Goal: Task Accomplishment & Management: Use online tool/utility

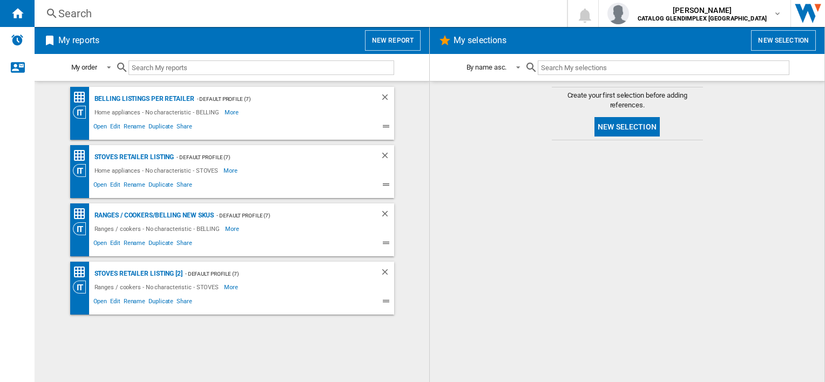
click at [406, 43] on button "New report" at bounding box center [393, 40] width 56 height 21
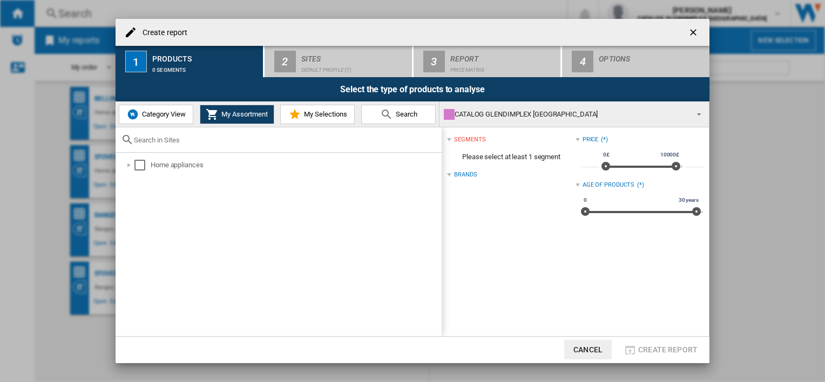
click at [145, 112] on span "Category View" at bounding box center [162, 114] width 46 height 8
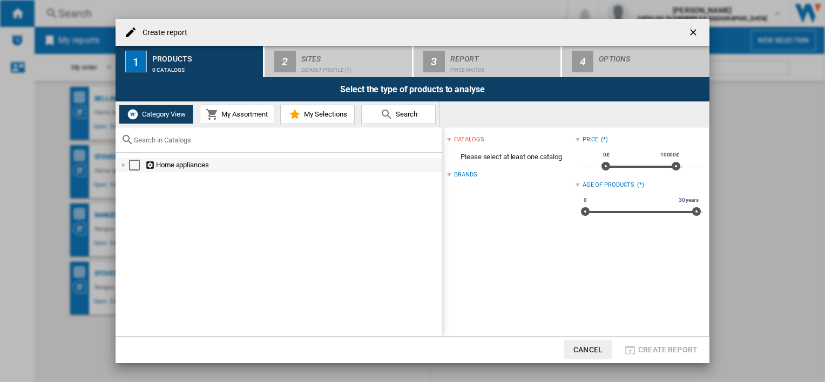
click at [121, 163] on div at bounding box center [123, 165] width 11 height 11
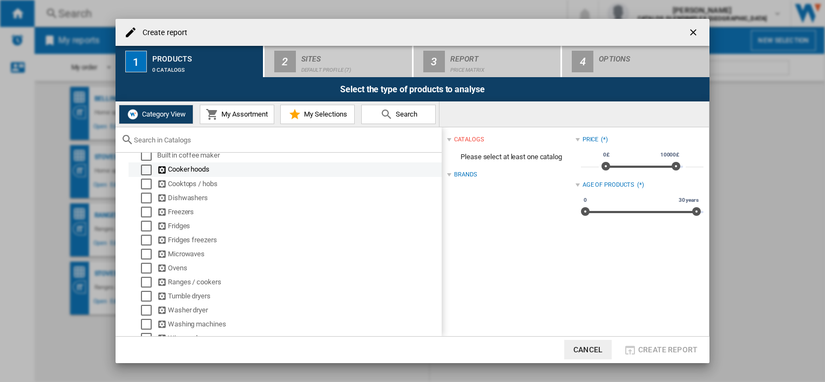
scroll to position [36, 0]
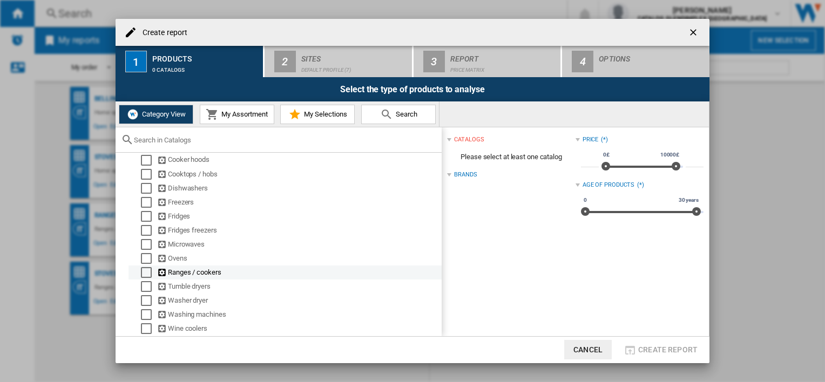
click at [150, 269] on div "Select" at bounding box center [146, 272] width 11 height 11
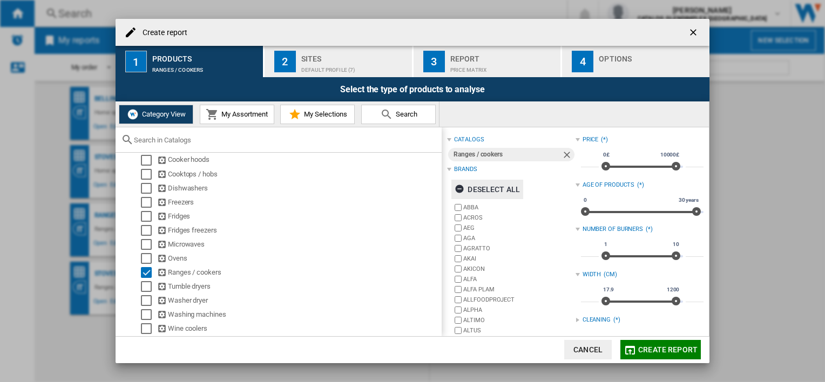
click at [499, 188] on div "Deselect all" at bounding box center [486, 189] width 65 height 19
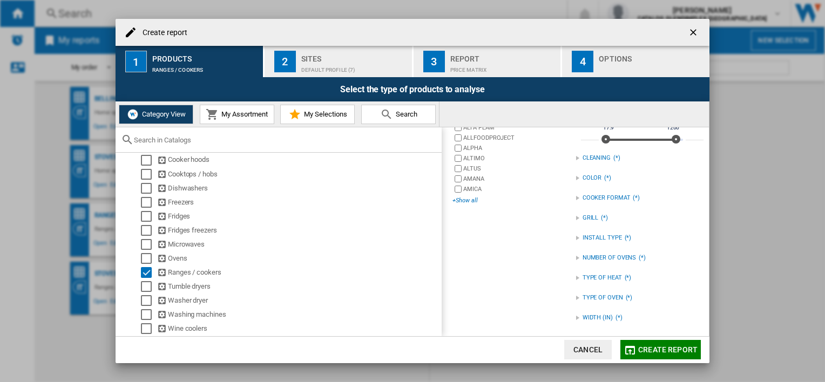
click at [466, 201] on div "+Show all" at bounding box center [513, 200] width 123 height 8
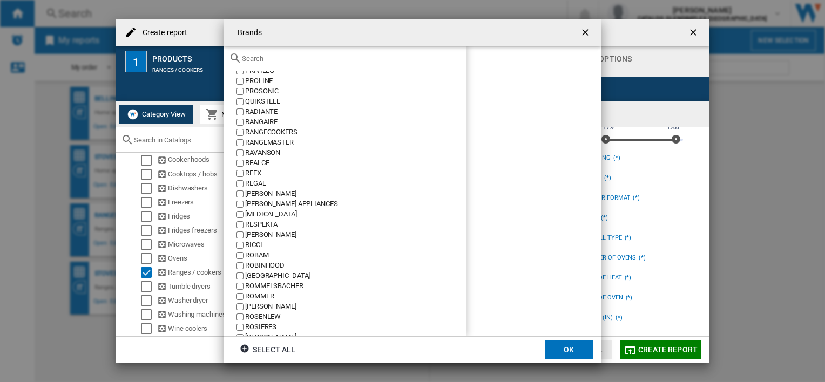
scroll to position [4534, 0]
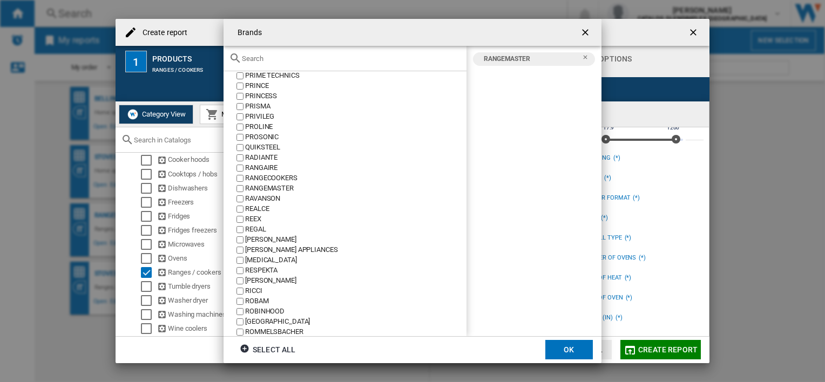
click at [559, 339] on md-dialog-actions "Select all OK" at bounding box center [412, 349] width 378 height 27
click at [561, 344] on button "OK" at bounding box center [569, 349] width 48 height 19
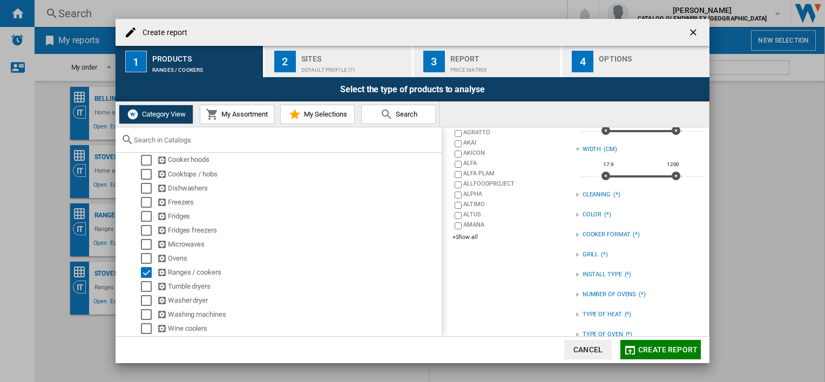
scroll to position [162, 0]
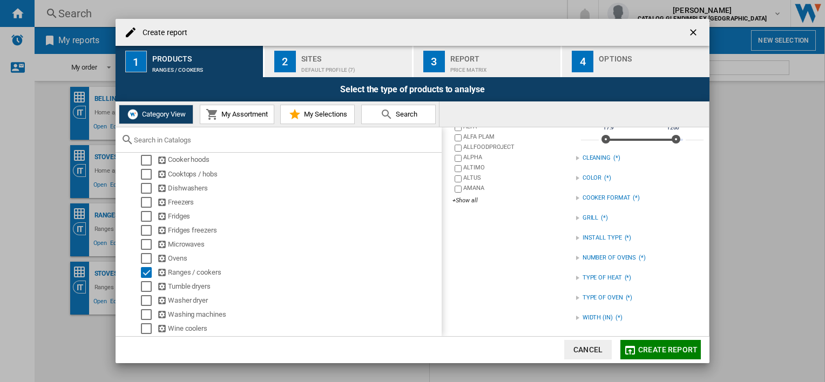
click at [575, 291] on div "TYPE OF OVEN (*)" at bounding box center [639, 298] width 128 height 14
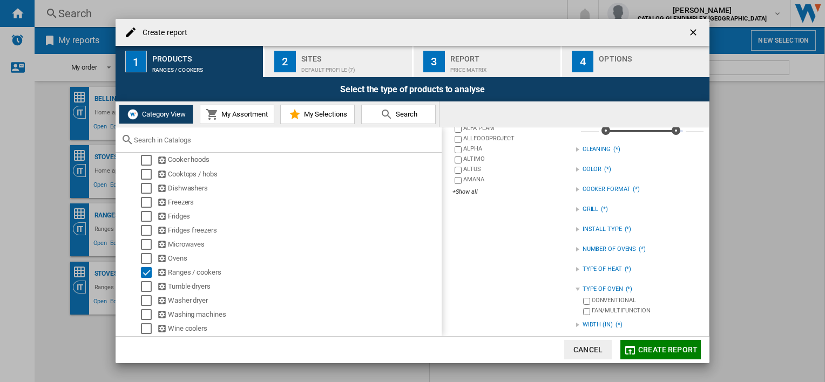
scroll to position [178, 0]
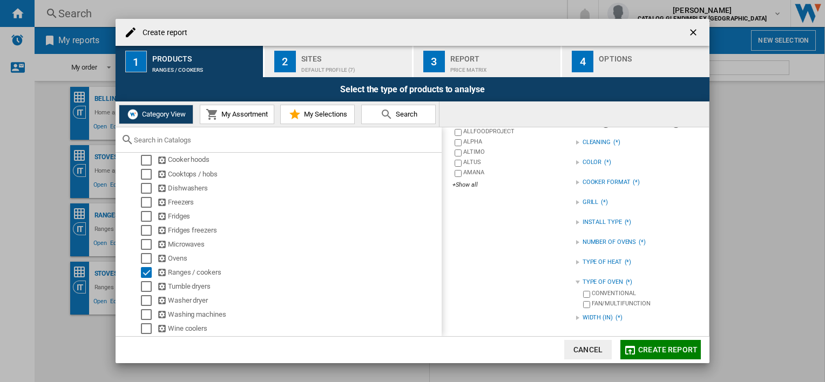
click at [570, 283] on div "catalogs Ranges / cookers Brands Select all RANGEMASTER ABBA ACROS AEG AGA AGRA…" at bounding box center [511, 143] width 128 height 376
click at [575, 266] on div "TYPE OF HEAT (*)" at bounding box center [639, 262] width 128 height 14
click at [644, 347] on span "Create report" at bounding box center [667, 349] width 59 height 9
